Goal: Transaction & Acquisition: Purchase product/service

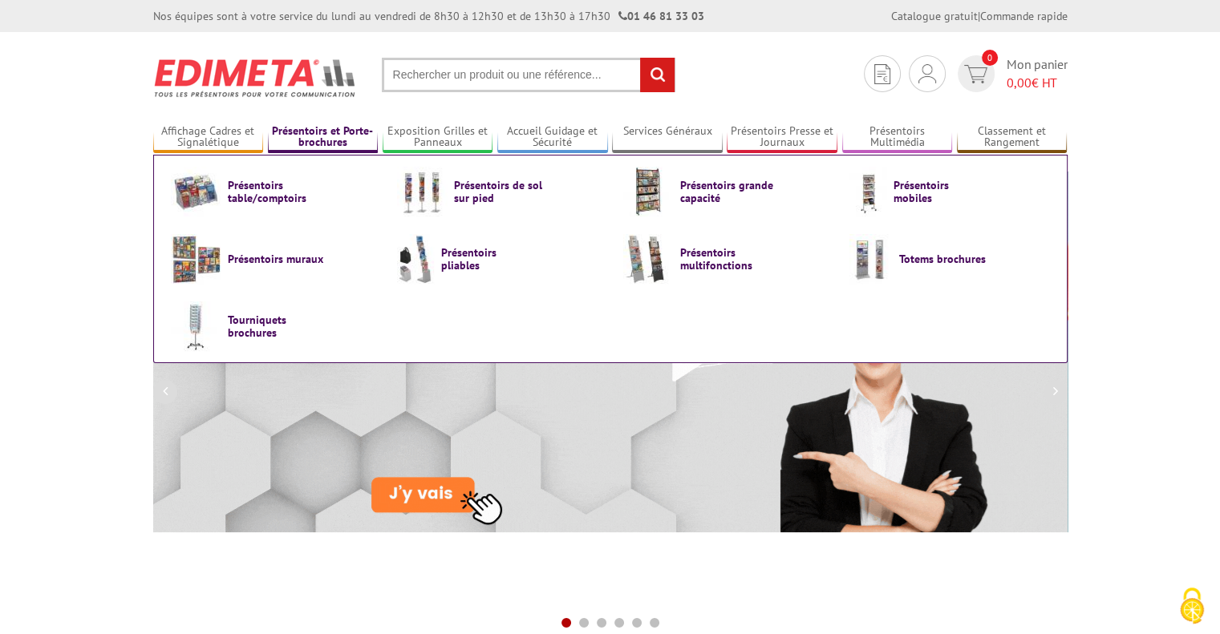
click at [337, 130] on link "Présentoirs et Porte-brochures" at bounding box center [323, 137] width 111 height 26
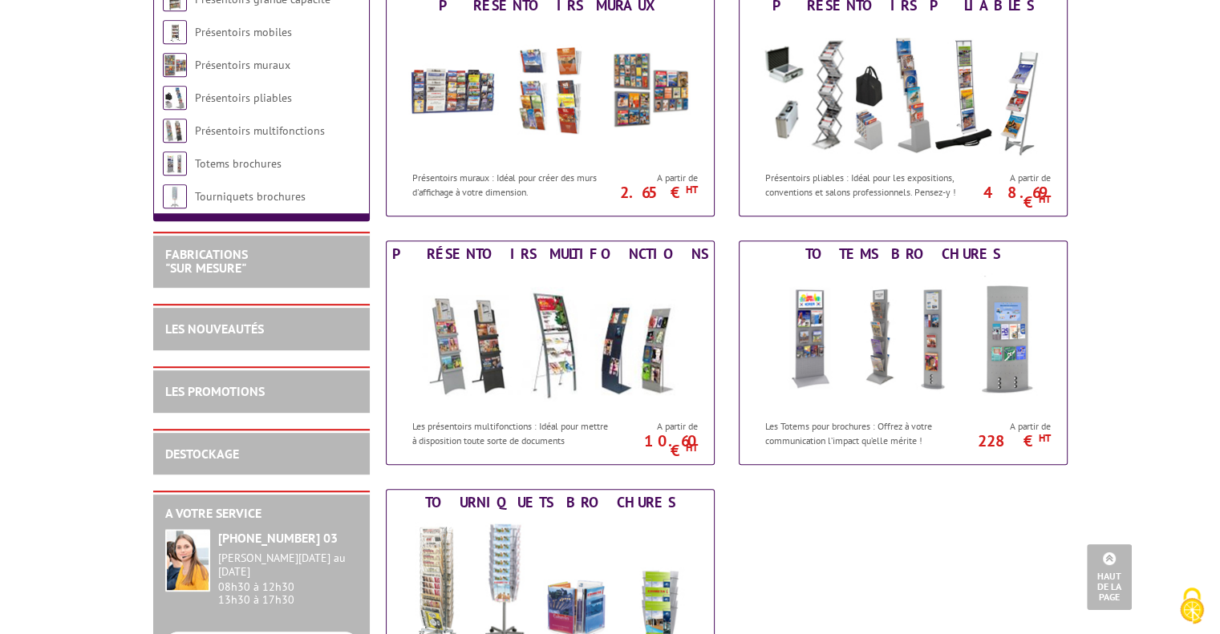
scroll to position [775, 0]
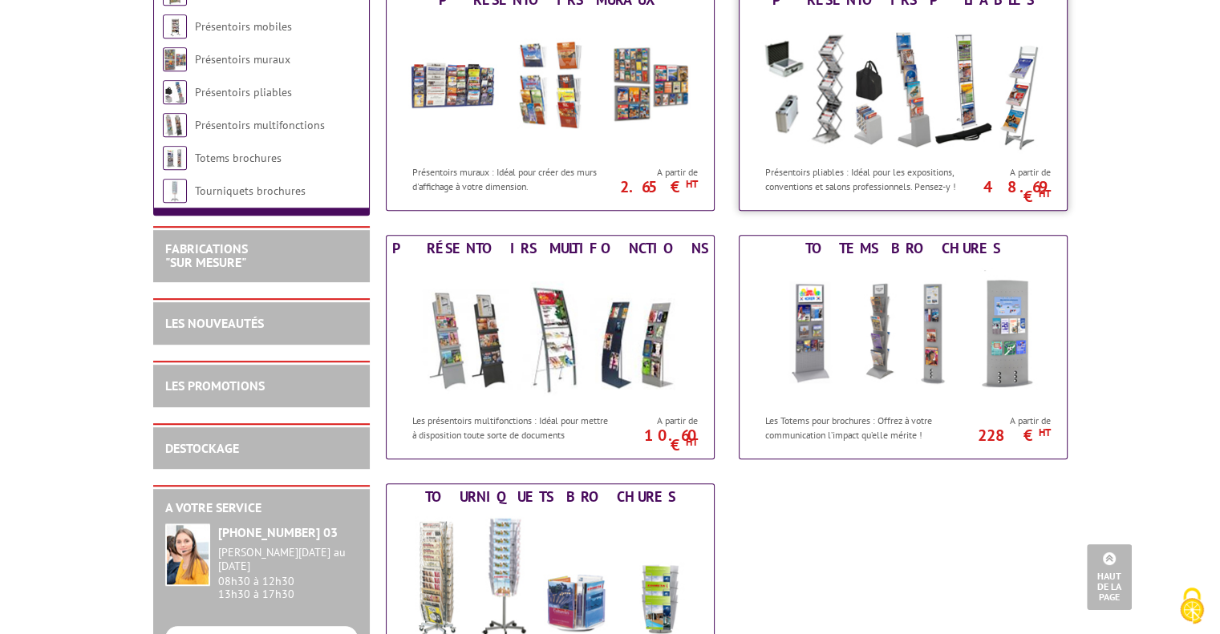
click at [917, 155] on img at bounding box center [903, 85] width 297 height 144
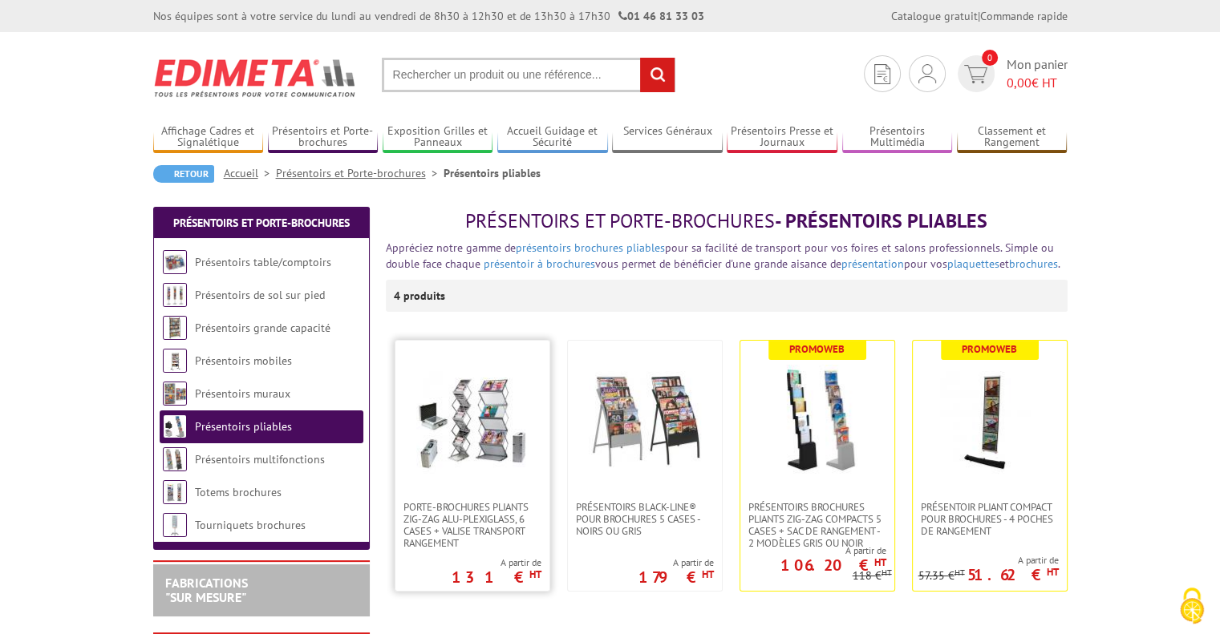
click at [496, 447] on img at bounding box center [472, 421] width 112 height 112
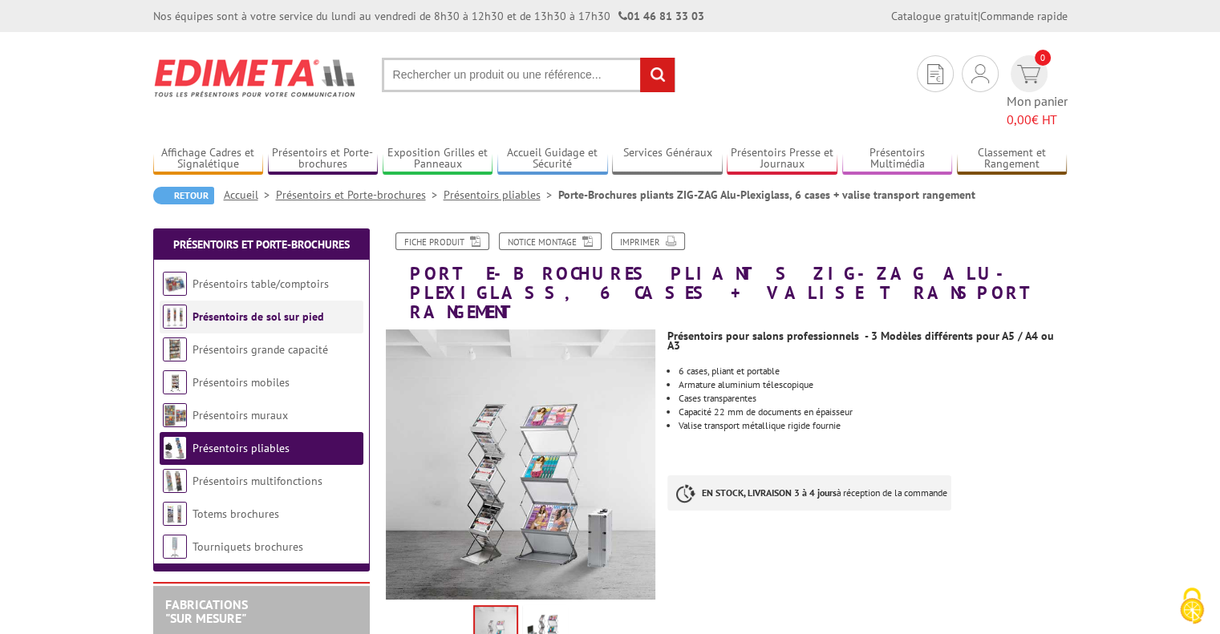
click at [266, 301] on li "Présentoirs de sol sur pied" at bounding box center [262, 317] width 204 height 33
click at [266, 310] on link "Présentoirs de sol sur pied" at bounding box center [258, 317] width 132 height 14
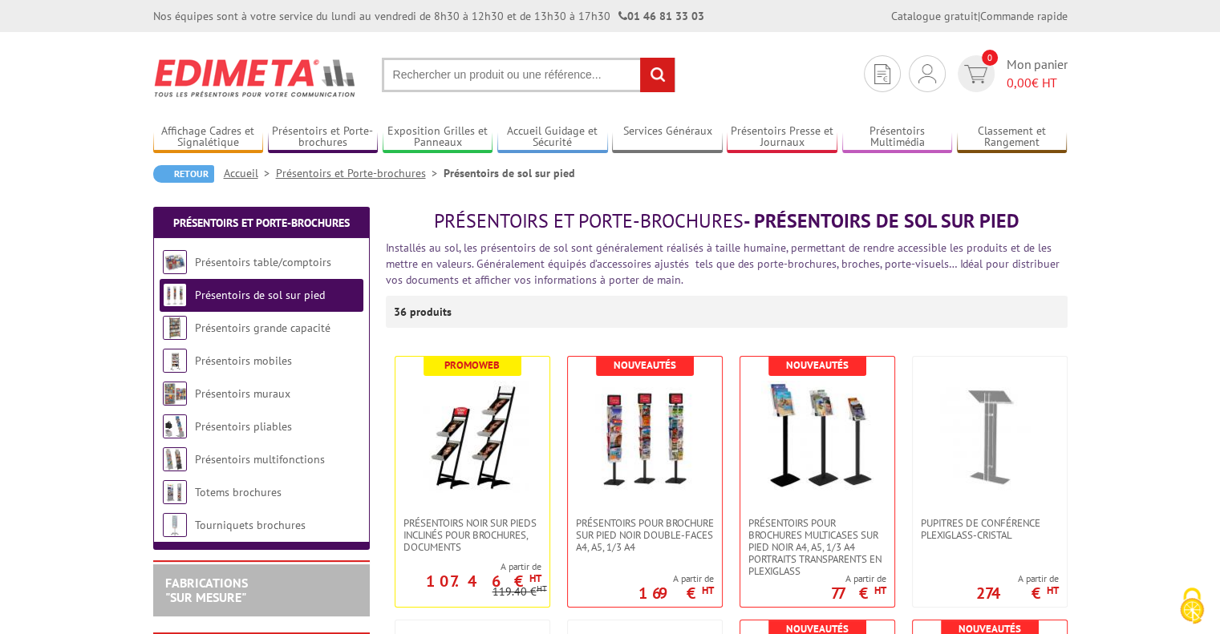
drag, startPoint x: 1222, startPoint y: 37, endPoint x: 1231, endPoint y: 28, distance: 12.5
click at [437, 80] on input "text" at bounding box center [528, 75] width 293 height 34
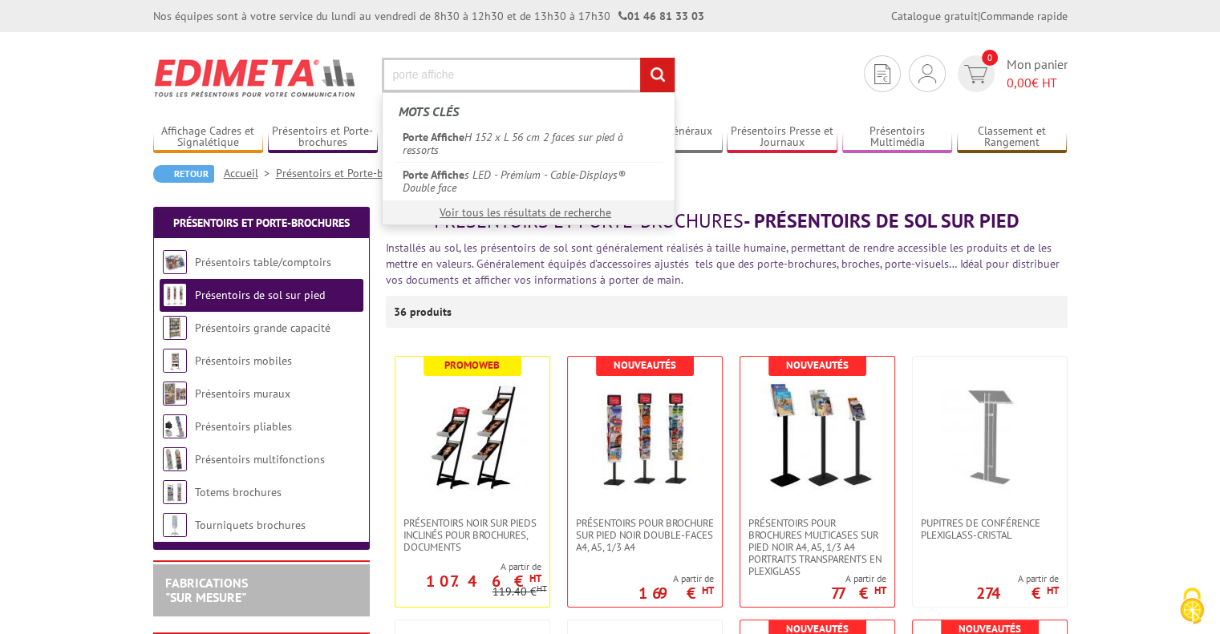
type input "porte affiche"
click at [640, 58] on input "rechercher" at bounding box center [657, 75] width 34 height 34
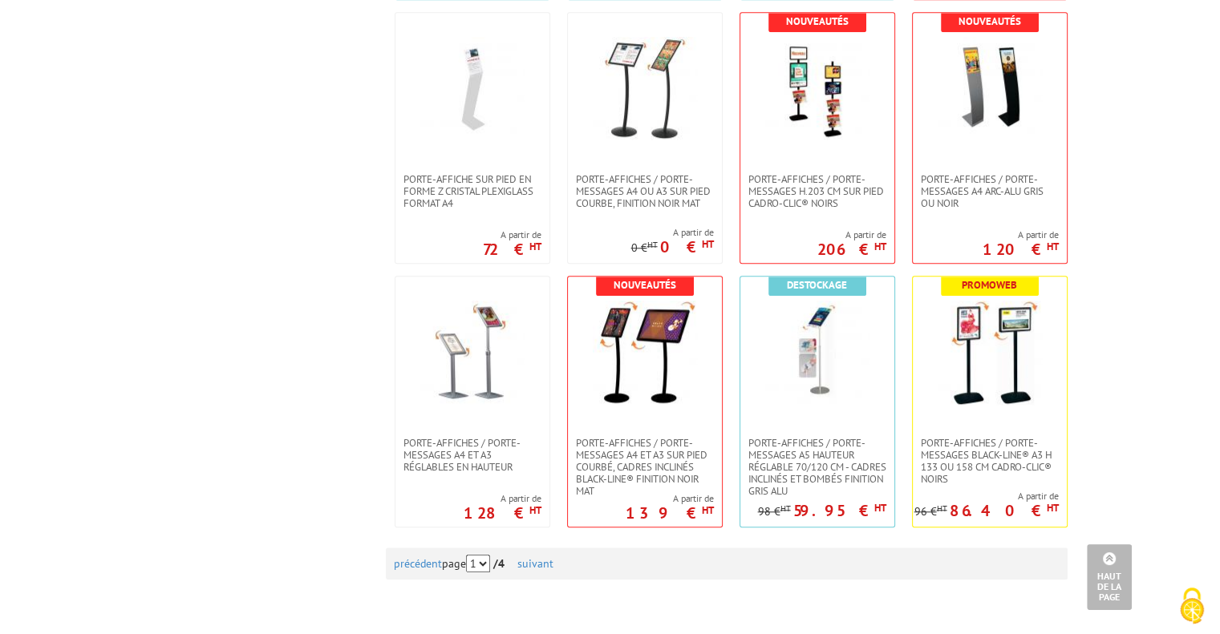
scroll to position [1426, 0]
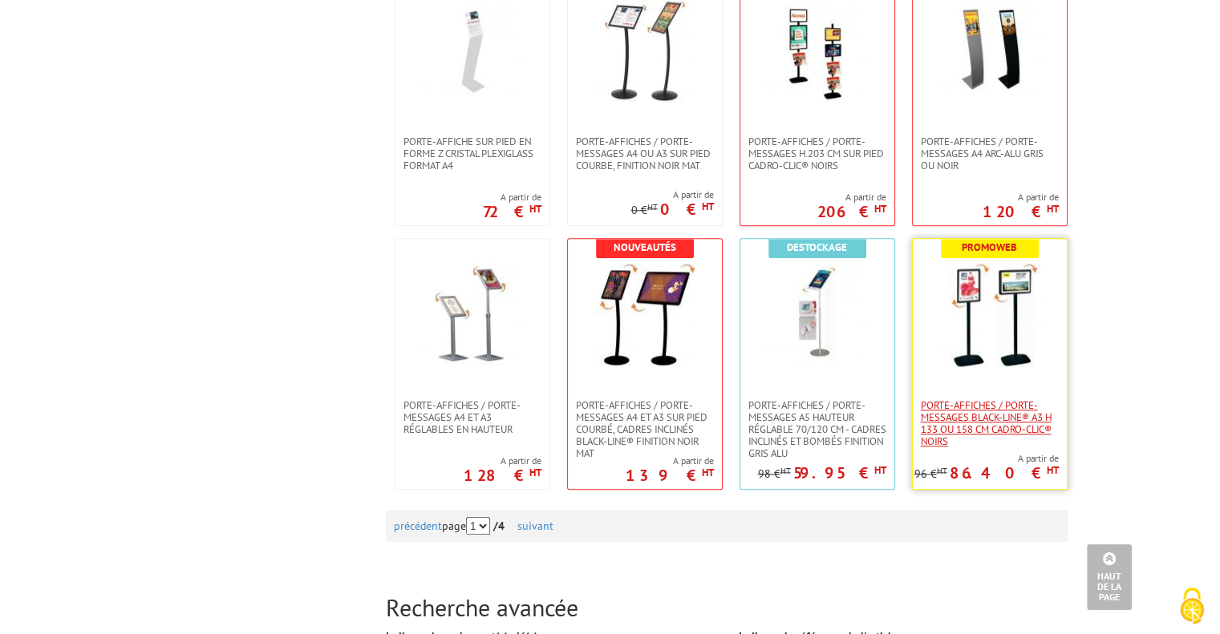
click at [989, 435] on span "Porte-affiches / Porte-messages Black-Line® A3 H 133 ou 158 cm Cadro-Clic® noirs" at bounding box center [990, 423] width 138 height 48
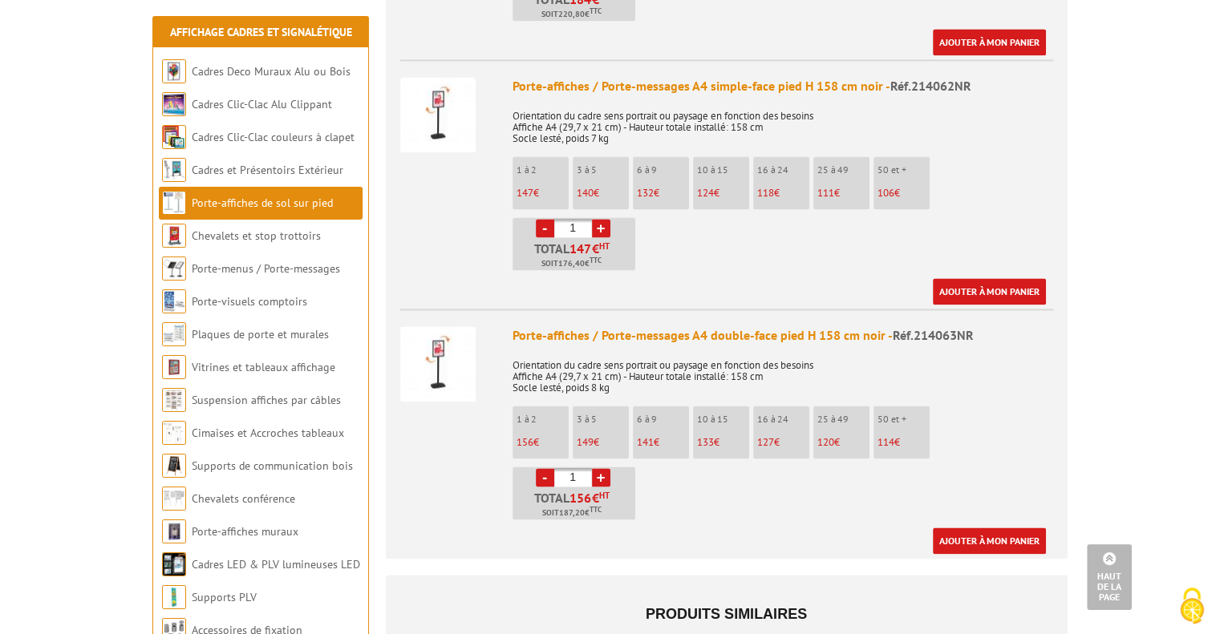
scroll to position [2358, 0]
